Goal: Transaction & Acquisition: Purchase product/service

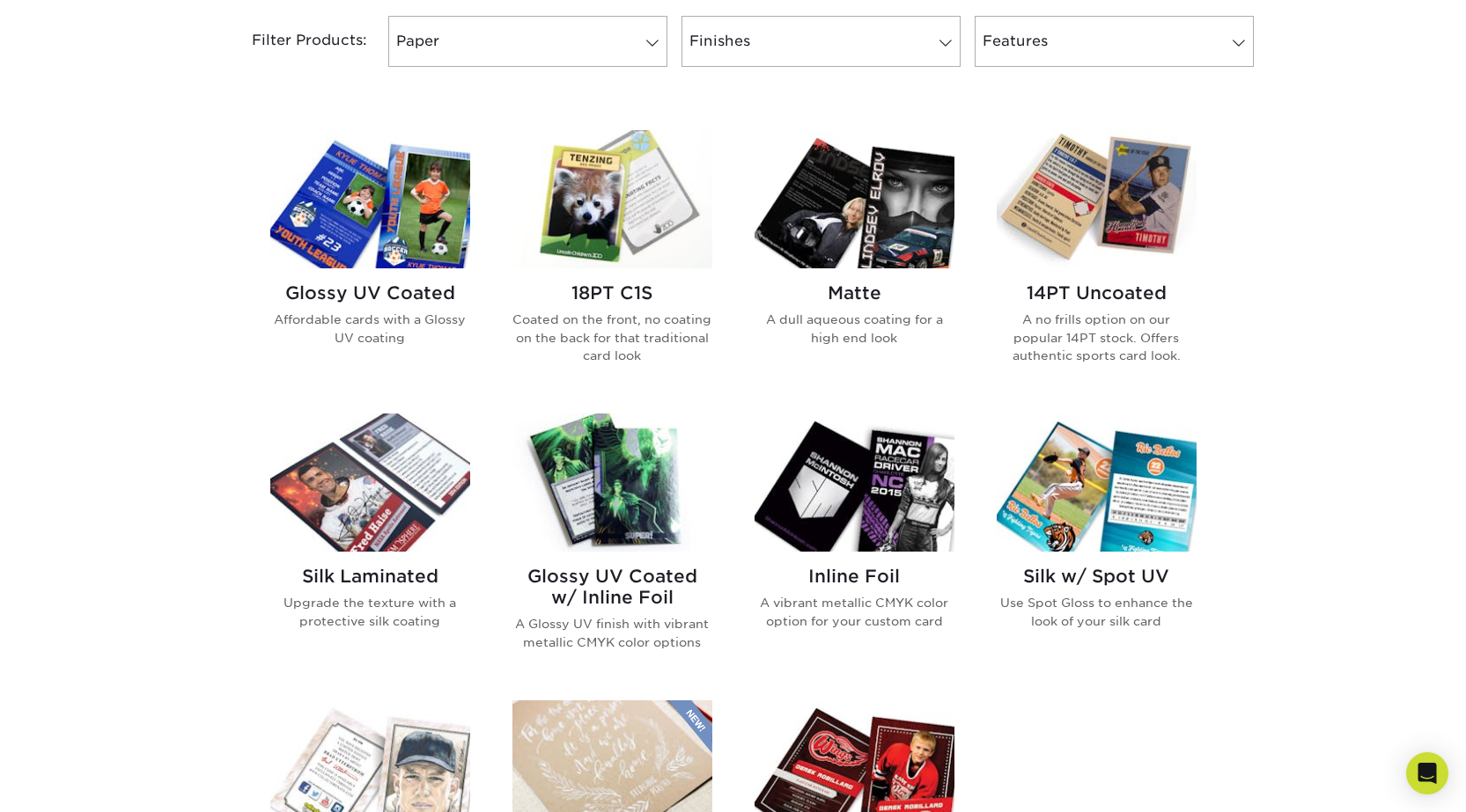
scroll to position [881, 0]
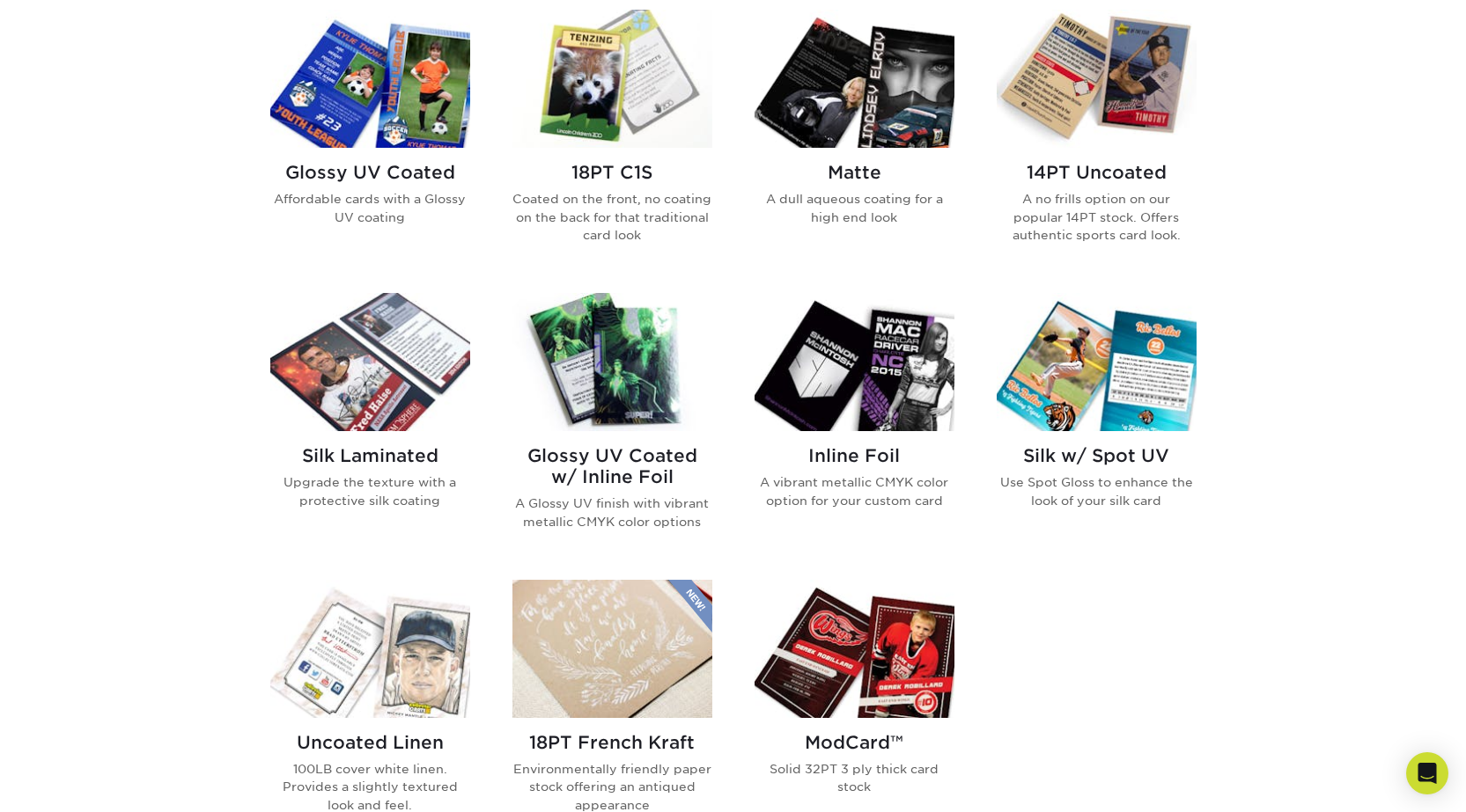
click at [604, 439] on div "Glossy UV Coated w/ Inline Foil A Glossy UV finish with vibrant metallic CMYK c…" at bounding box center [612, 495] width 200 height 128
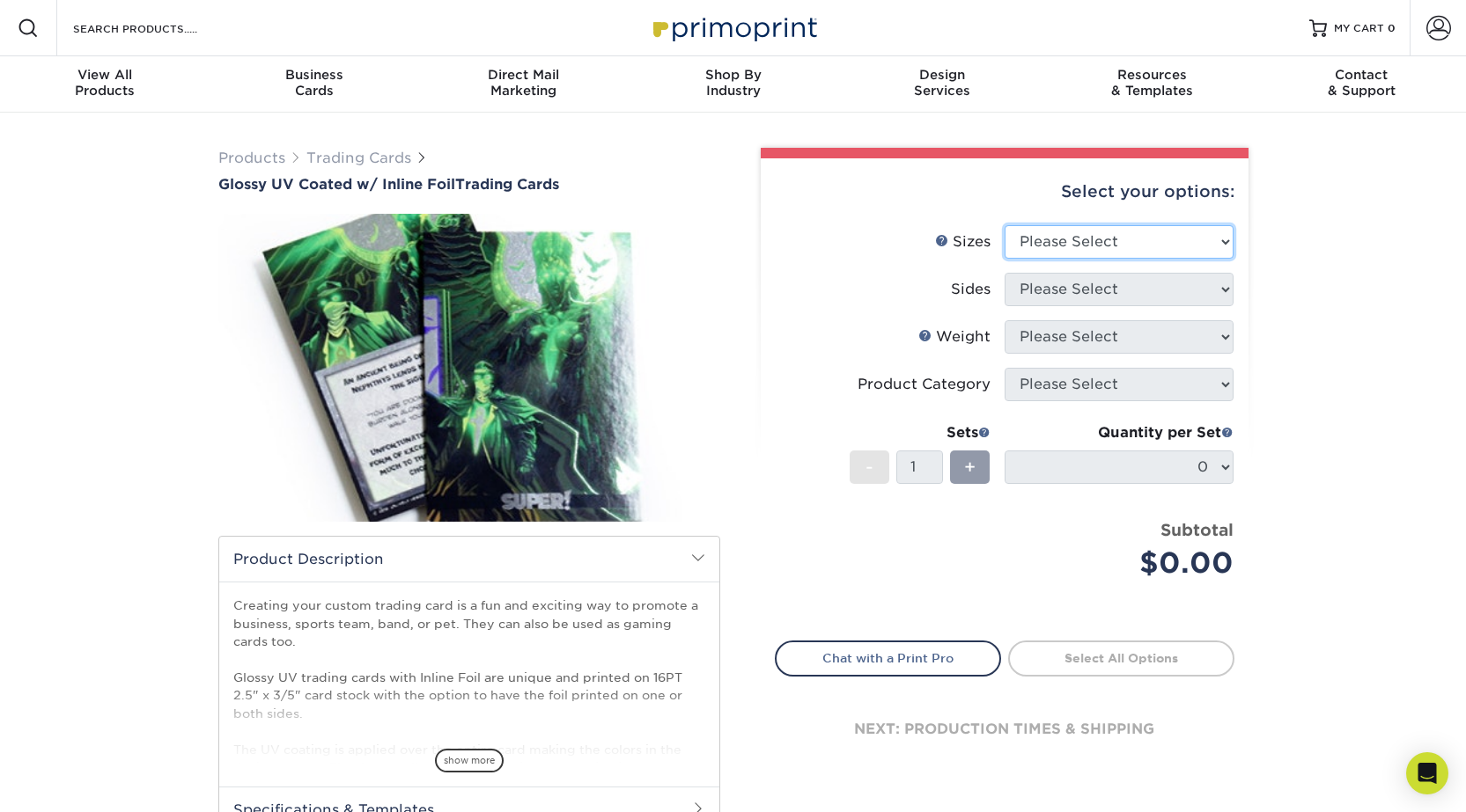
click at [1184, 256] on select "Please Select 2.5" x 3.5"" at bounding box center [1119, 242] width 229 height 33
select select "2.50x3.50"
click at [1005, 225] on select "Please Select 2.5" x 3.5"" at bounding box center [1119, 242] width 229 height 33
click at [1140, 298] on select "Please Select Print Both Sides - Foil Back Only Print Both Sides - Foil Both Si…" at bounding box center [1119, 290] width 229 height 33
select select "e9e9dfb3-fba1-4d60-972c-fd9ca5904d33"
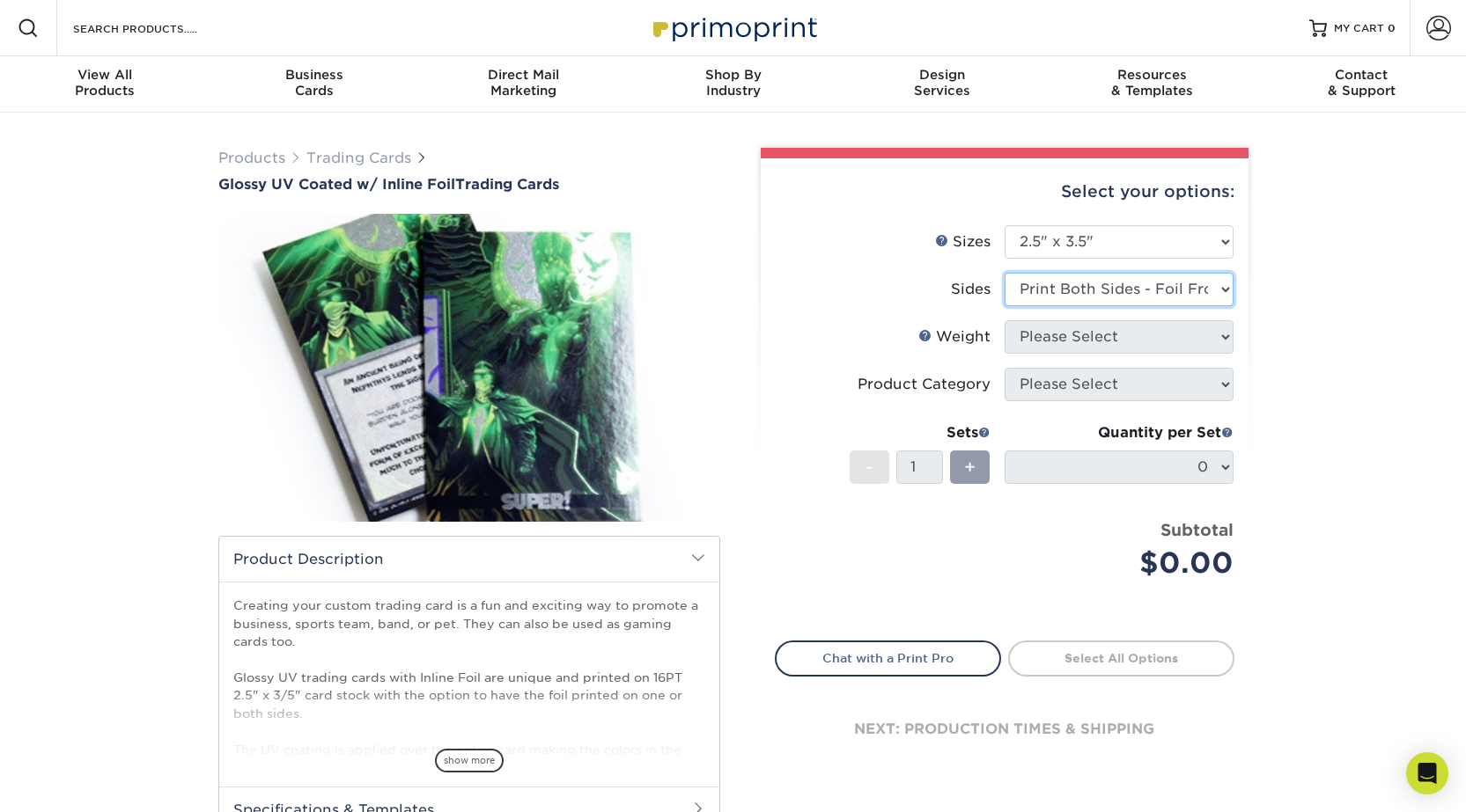
click at [1005, 273] on select "Please Select Print Both Sides - Foil Back Only Print Both Sides - Foil Both Si…" at bounding box center [1119, 290] width 229 height 33
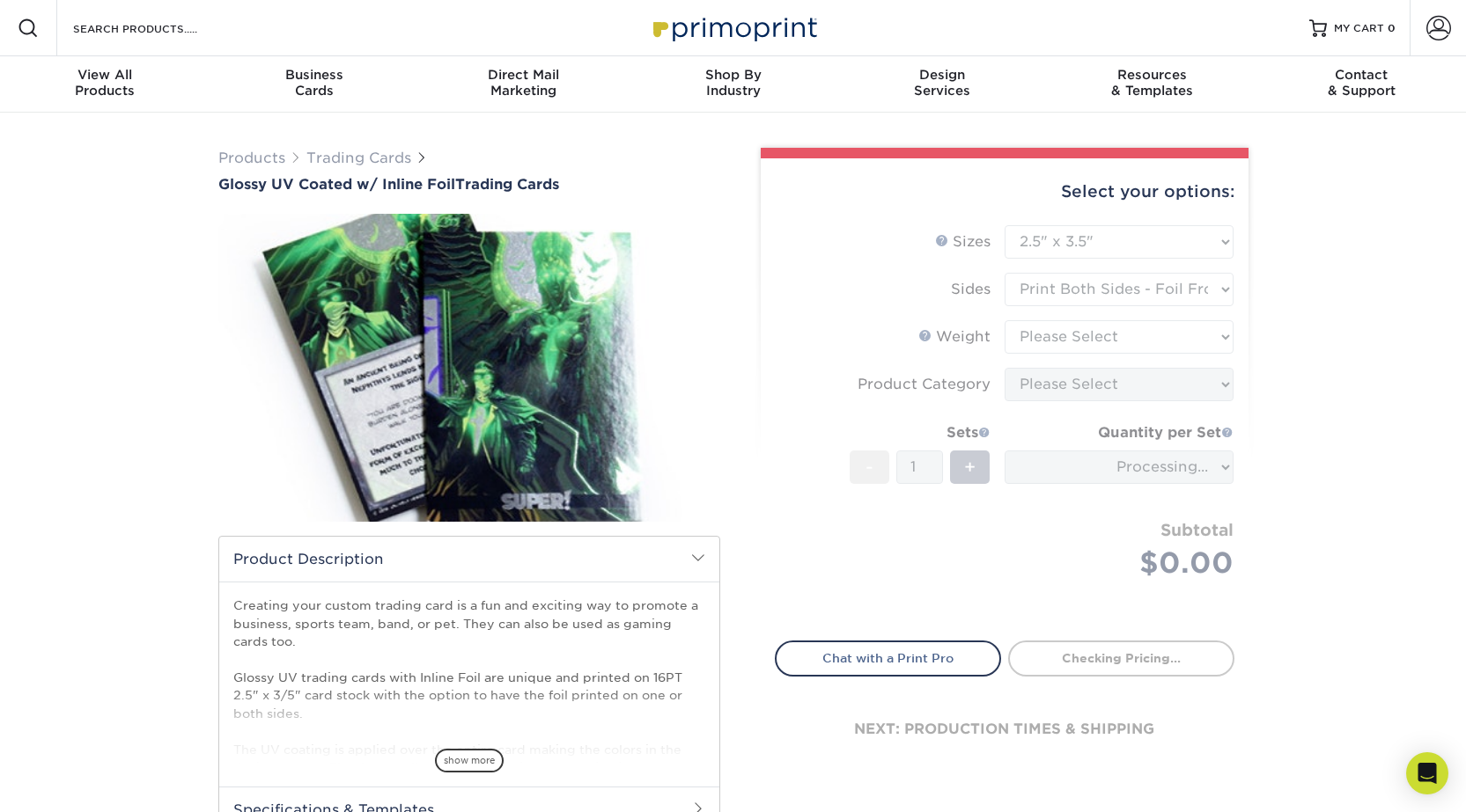
click at [1324, 388] on div "Products Trading Cards Glossy UV Coated w/ Inline Foil Trading Cards /" at bounding box center [733, 555] width 1466 height 883
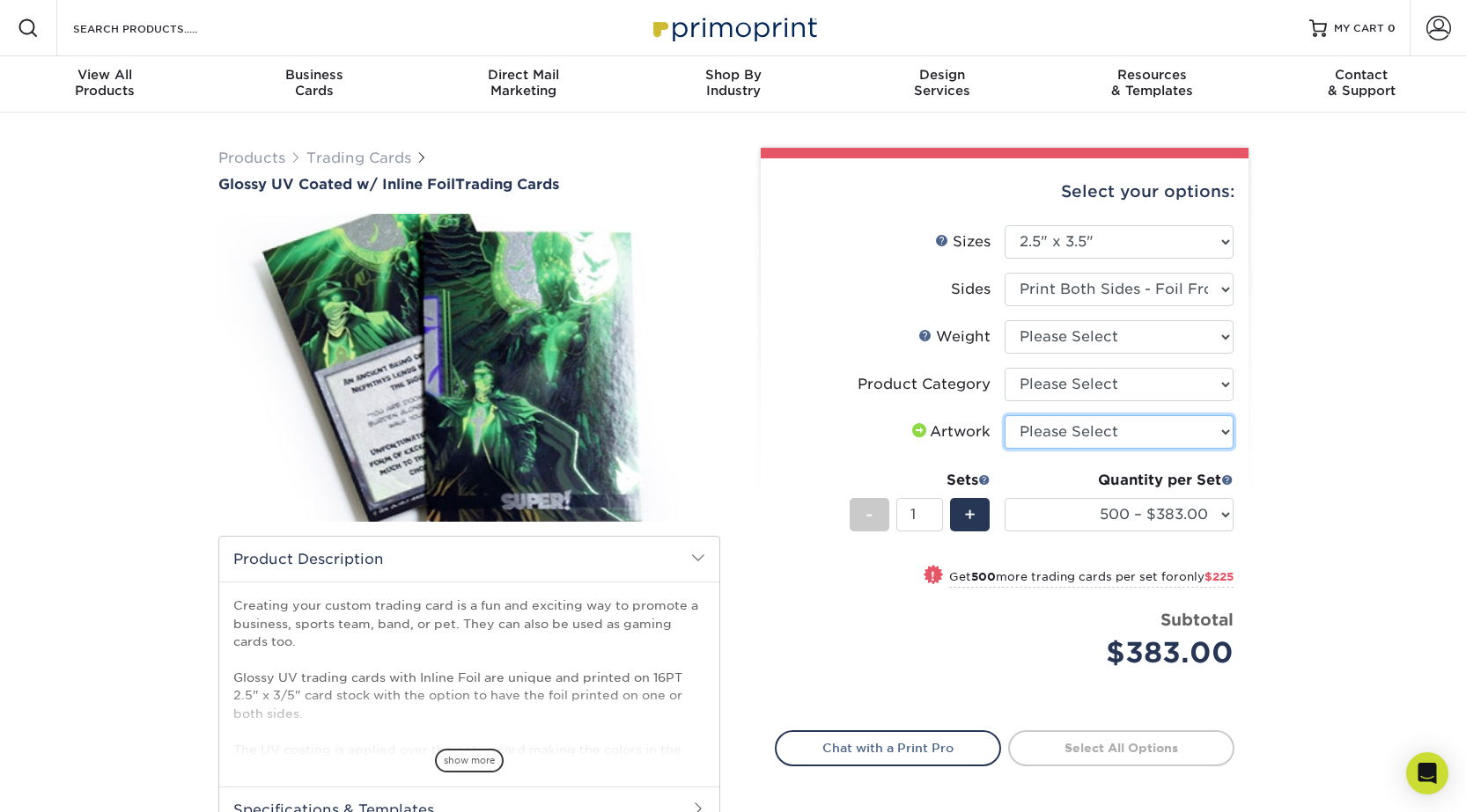
click at [1174, 427] on select "Please Select I will upload files I need a design - $100" at bounding box center [1119, 432] width 229 height 33
click at [1334, 460] on div "Products Trading Cards Glossy UV Coated w/ Inline Foil Trading Cards /" at bounding box center [733, 555] width 1466 height 883
click at [1226, 480] on span at bounding box center [1226, 479] width 12 height 12
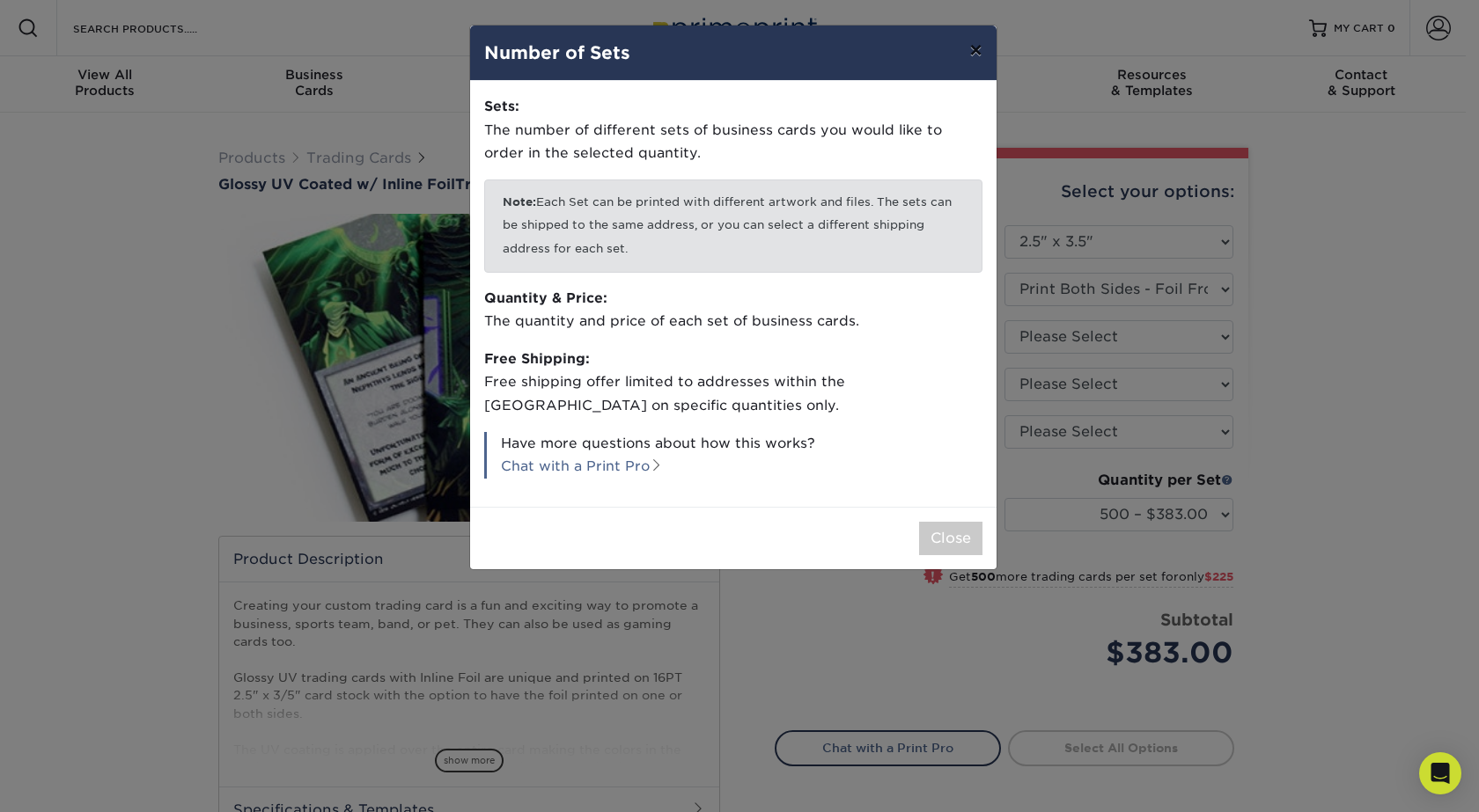
click at [974, 56] on button "×" at bounding box center [975, 50] width 41 height 49
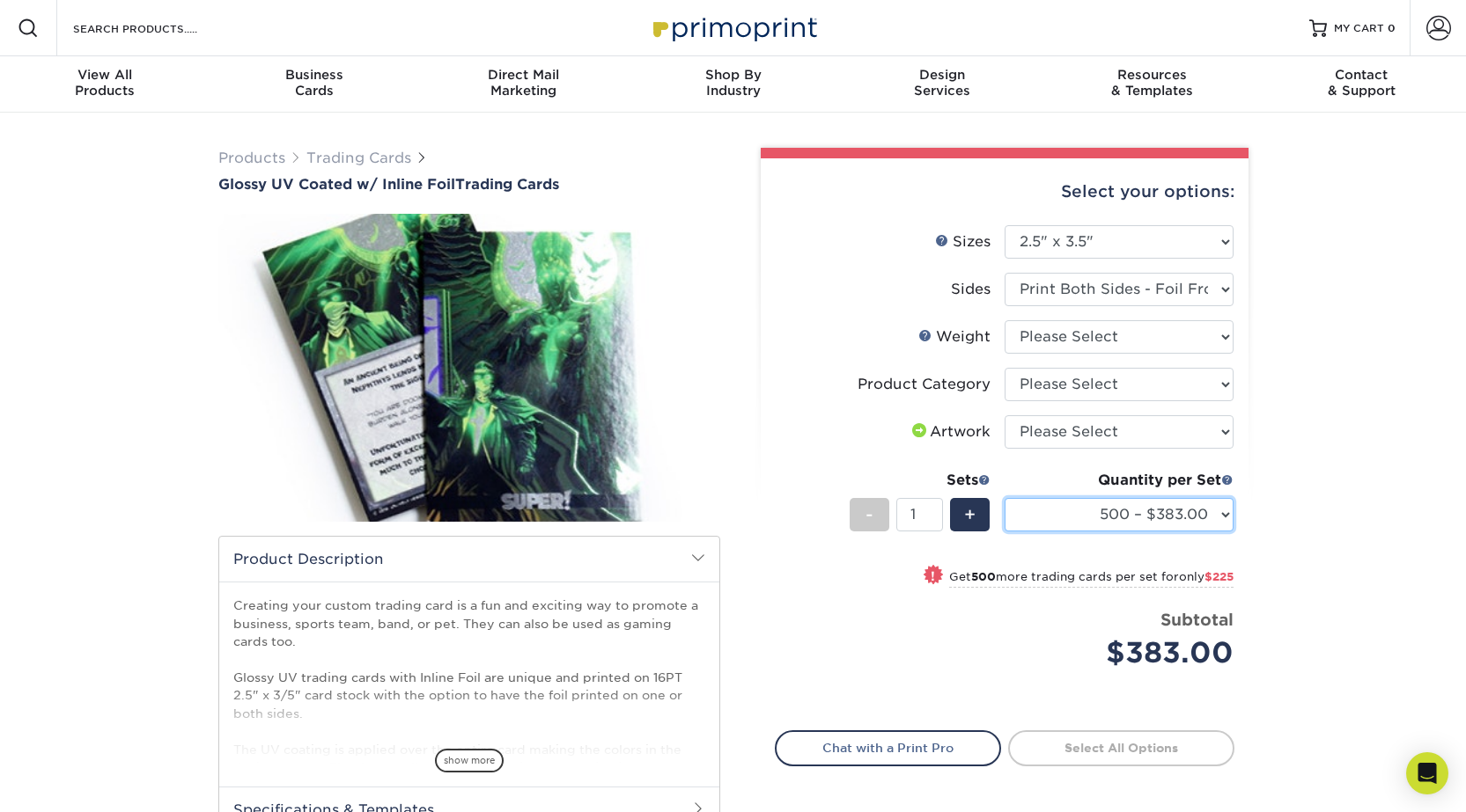
click at [1219, 522] on select "500 – $383.00 1000 – $608.00 2500 – $883.00 5000 – $1252.00" at bounding box center [1119, 515] width 229 height 33
click at [1339, 504] on div "Products Trading Cards Glossy UV Coated w/ Inline Foil Trading Cards /" at bounding box center [733, 555] width 1466 height 883
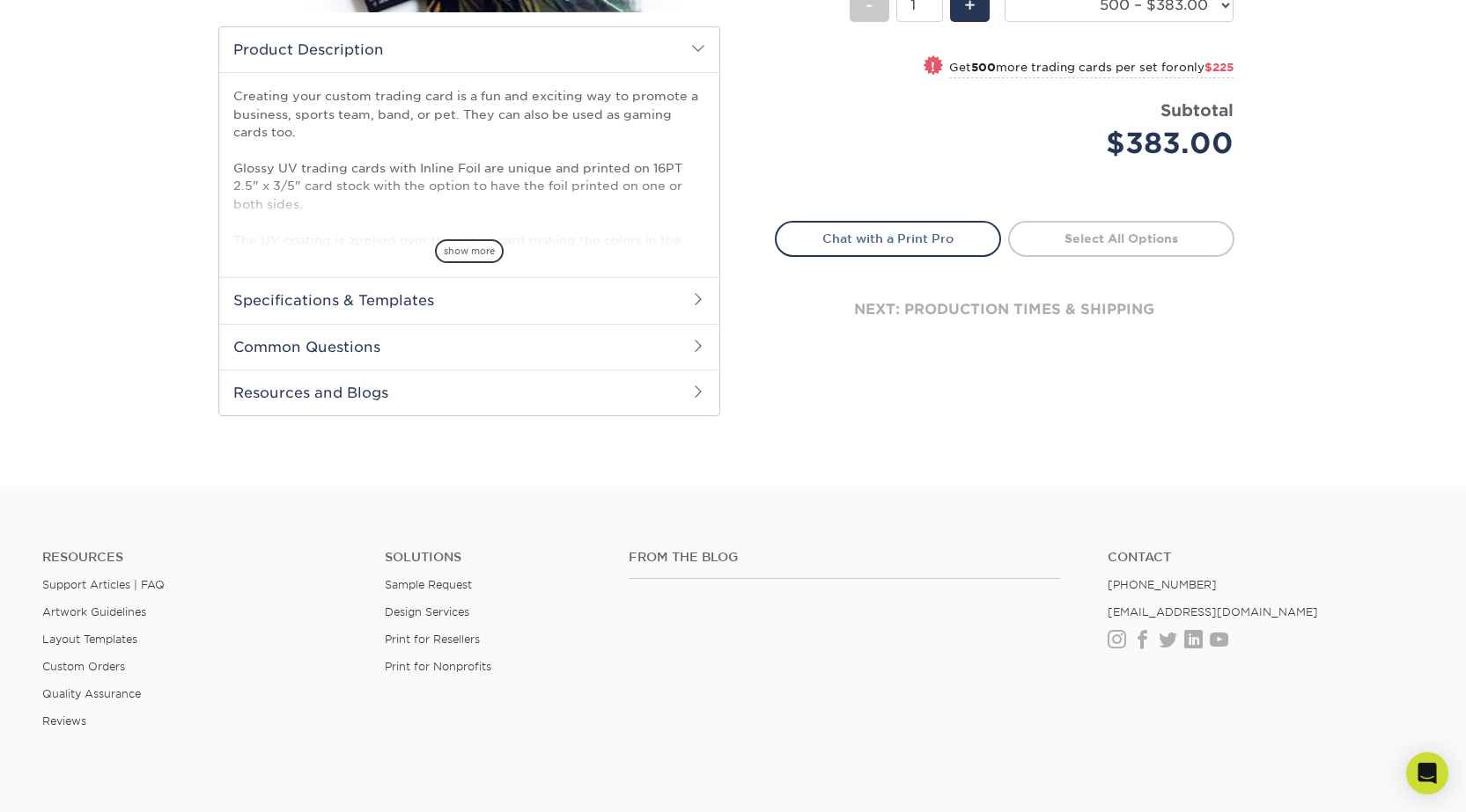
scroll to position [616, 0]
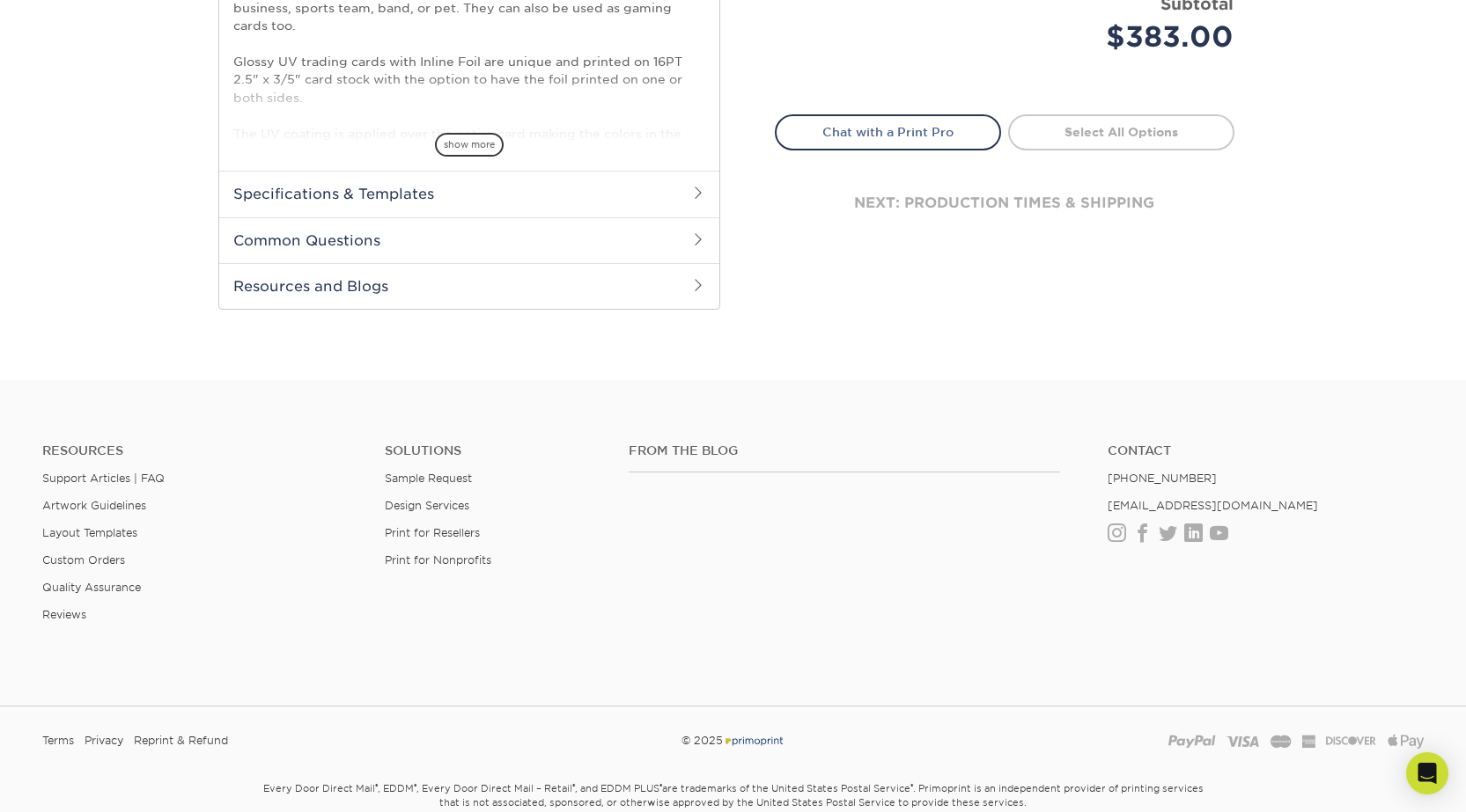
drag, startPoint x: 590, startPoint y: 476, endPoint x: 595, endPoint y: 461, distance: 15.8
